Goal: Browse casually: Explore the website without a specific task or goal

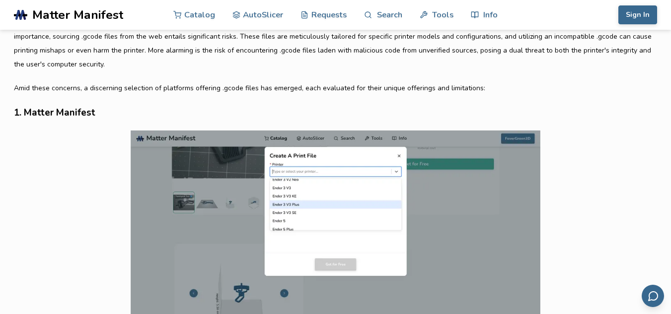
scroll to position [546, 0]
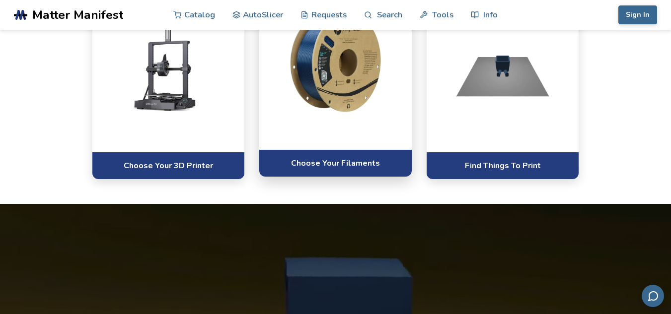
scroll to position [695, 0]
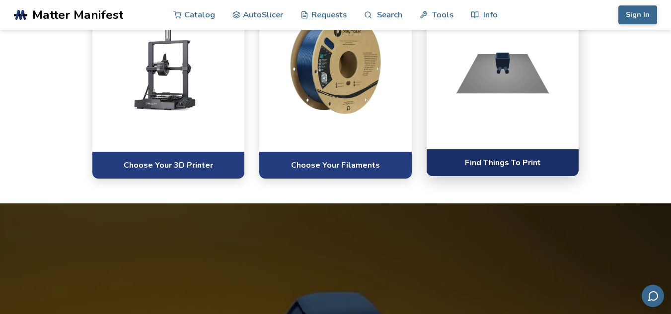
click at [478, 162] on link "Find Things To Print" at bounding box center [502, 162] width 152 height 27
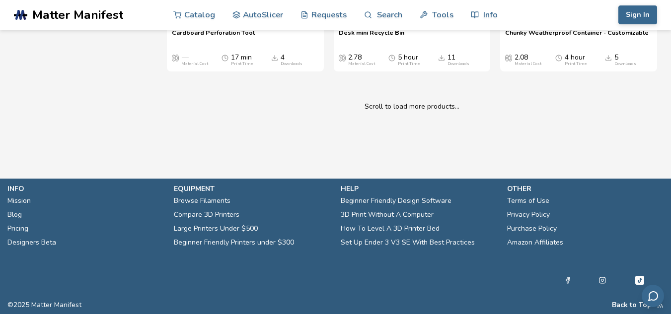
scroll to position [23480, 0]
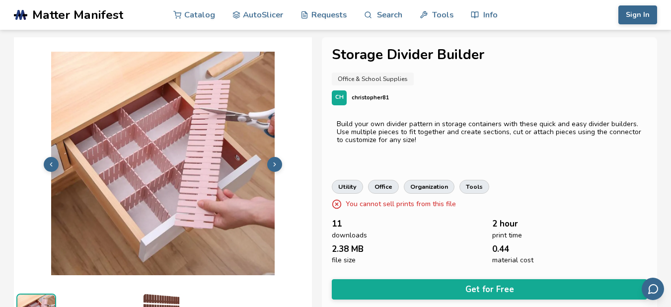
scroll to position [50, 4]
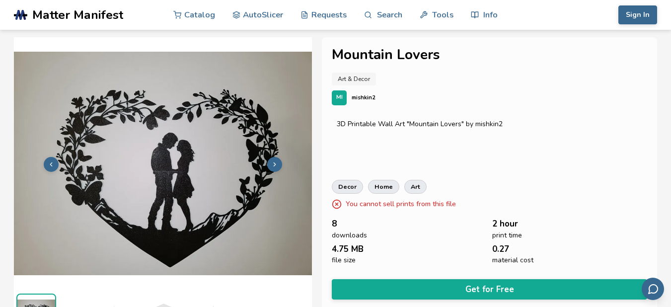
click at [276, 158] on button at bounding box center [274, 164] width 15 height 15
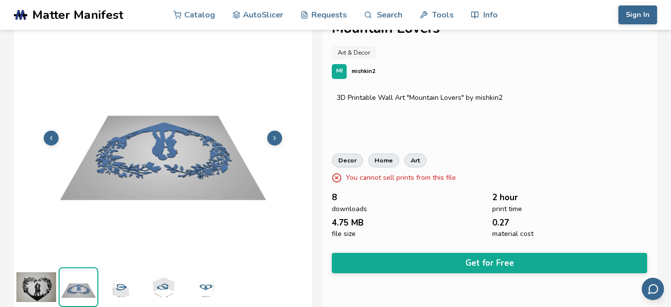
click at [274, 135] on icon at bounding box center [274, 137] width 7 height 7
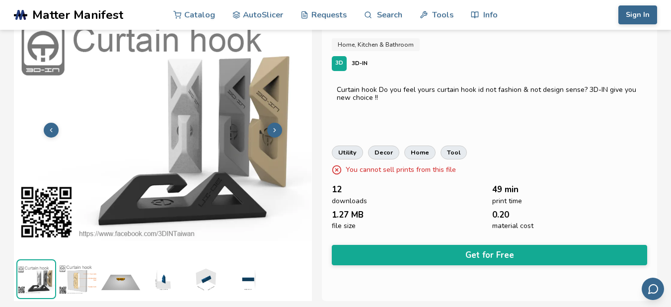
scroll to position [50, 0]
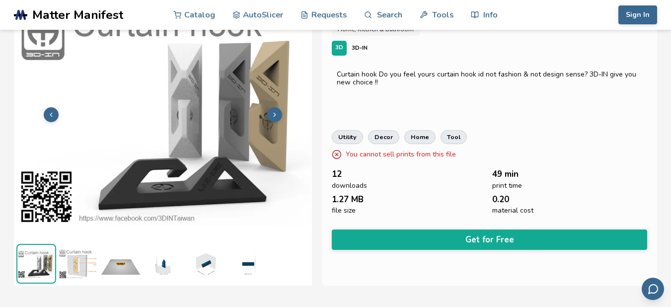
click at [274, 108] on button at bounding box center [274, 114] width 15 height 15
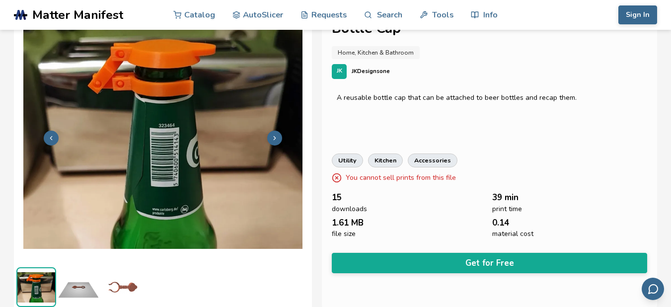
click at [274, 136] on icon at bounding box center [274, 137] width 7 height 7
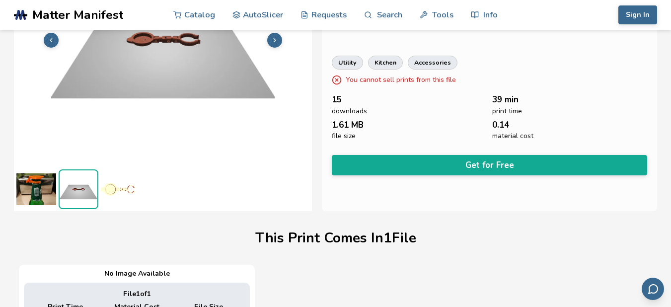
scroll to position [126, 0]
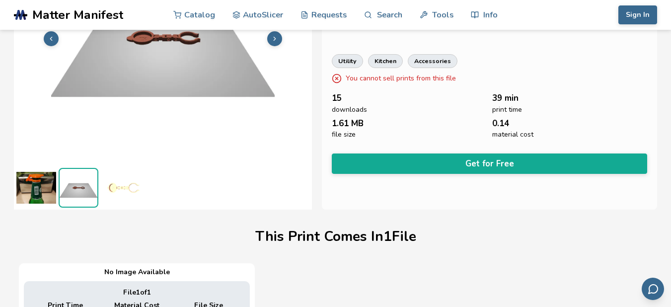
click at [277, 44] on button at bounding box center [274, 38] width 15 height 15
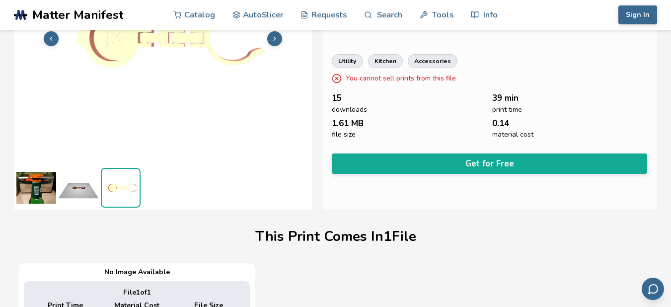
scroll to position [76, 0]
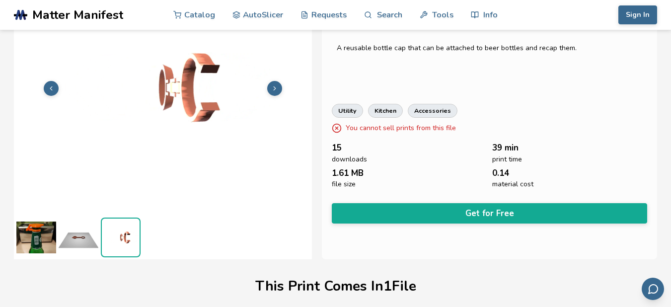
click at [272, 83] on button at bounding box center [274, 88] width 15 height 15
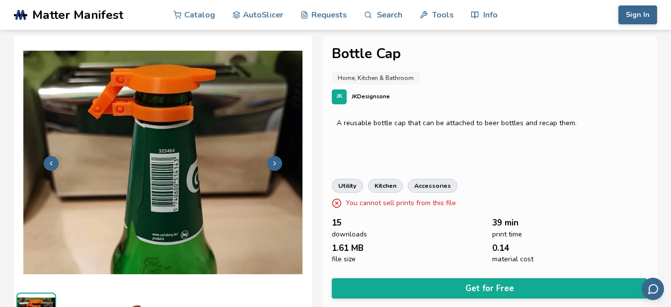
scroll to position [0, 0]
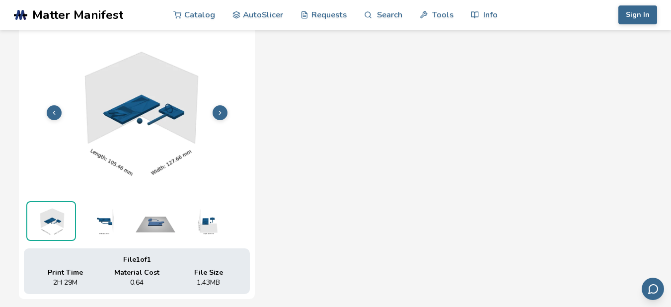
scroll to position [377, 0]
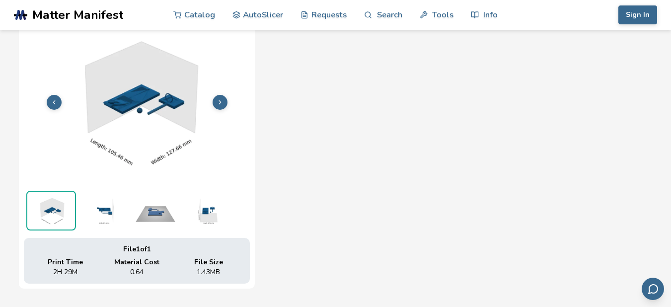
click at [220, 102] on polyline at bounding box center [220, 101] width 2 height 3
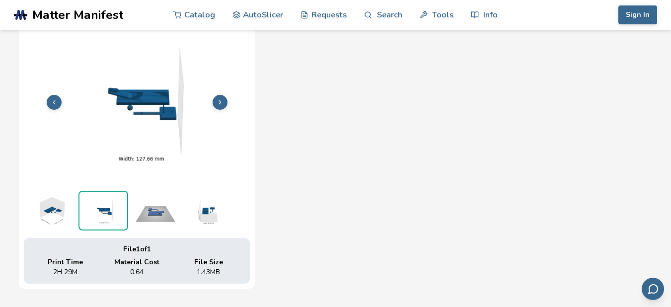
click at [220, 102] on polyline at bounding box center [220, 101] width 2 height 3
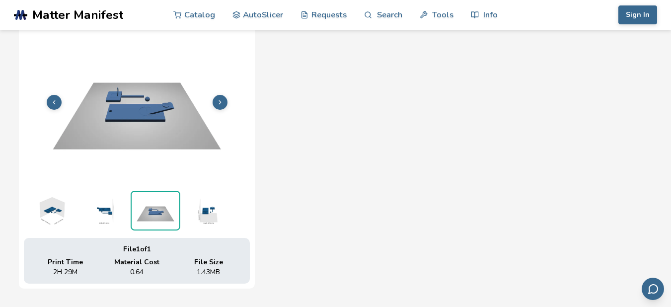
click at [220, 102] on polyline at bounding box center [220, 101] width 2 height 3
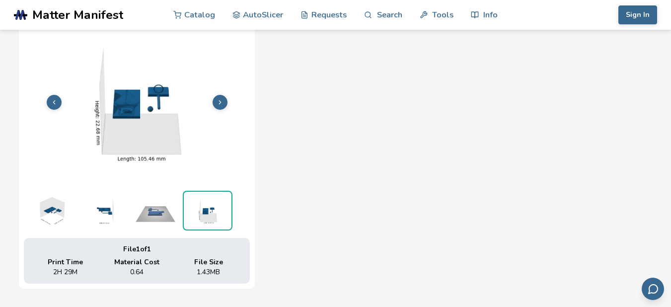
click at [220, 102] on polyline at bounding box center [220, 101] width 2 height 3
